Goal: Navigation & Orientation: Find specific page/section

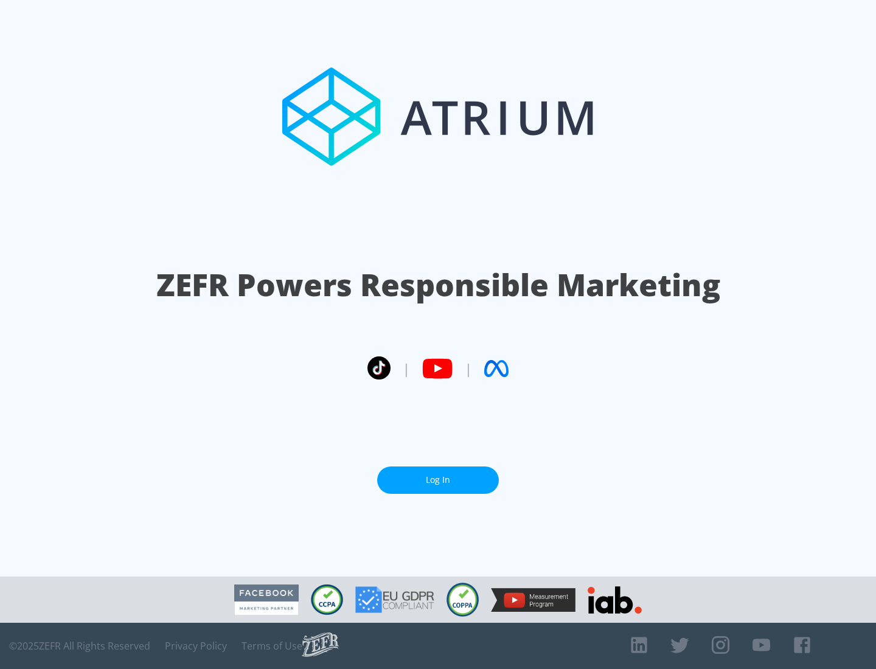
click at [438, 480] on link "Log In" at bounding box center [438, 480] width 122 height 27
